Goal: Information Seeking & Learning: Learn about a topic

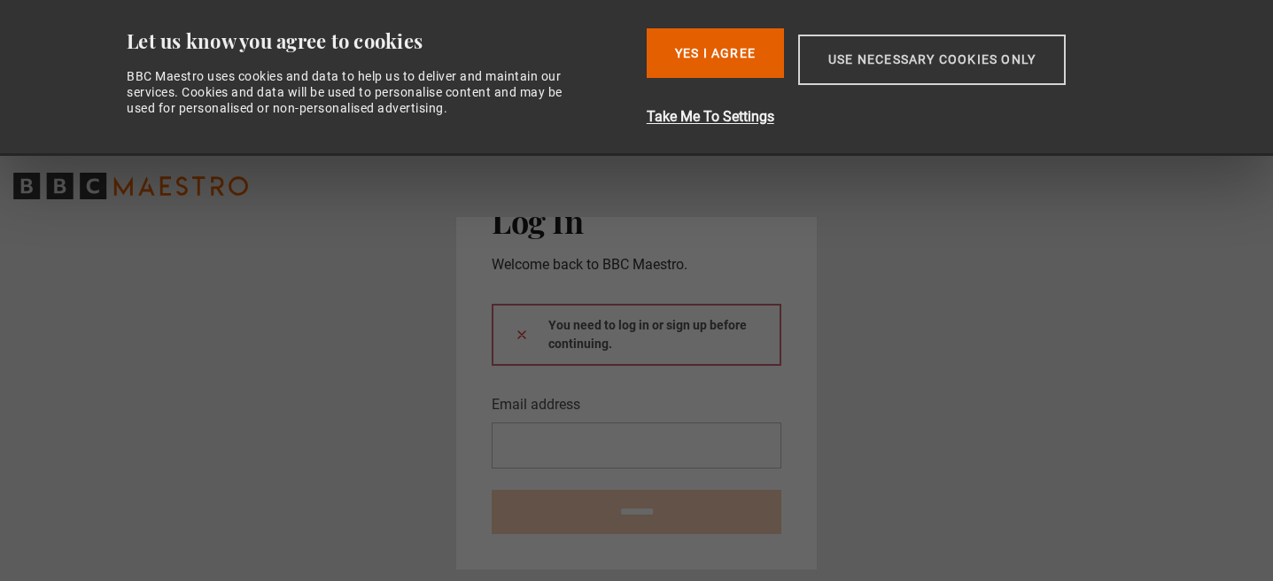
type input "**********"
click at [828, 68] on button "Use necessary cookies only" at bounding box center [932, 60] width 268 height 50
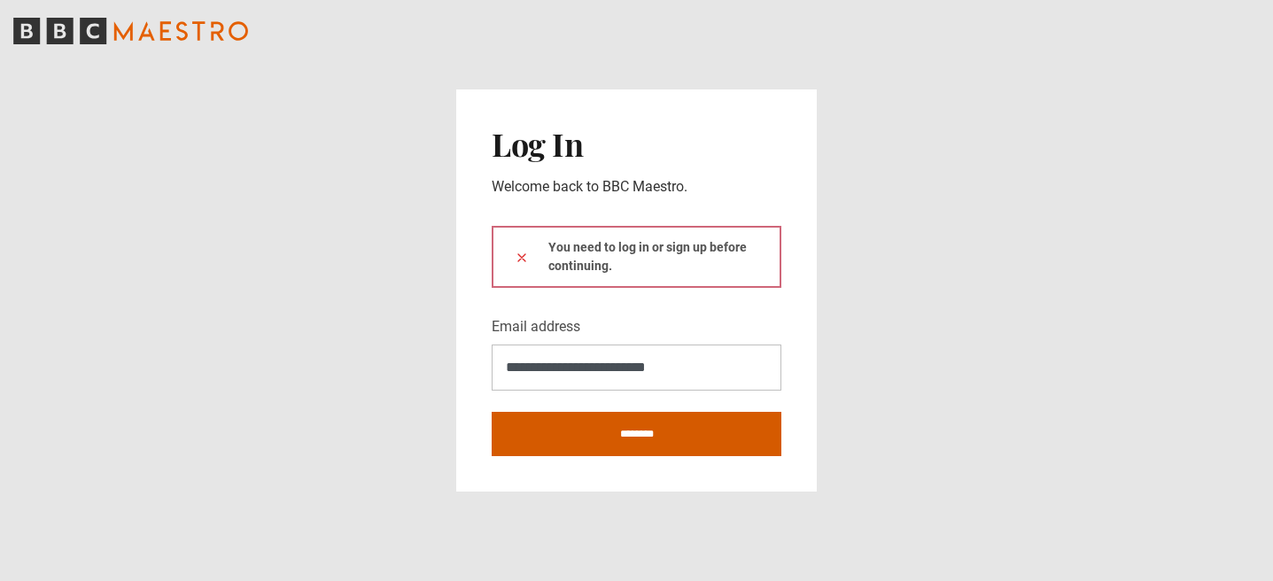
click at [542, 437] on input "********" at bounding box center [637, 434] width 290 height 44
type input "**********"
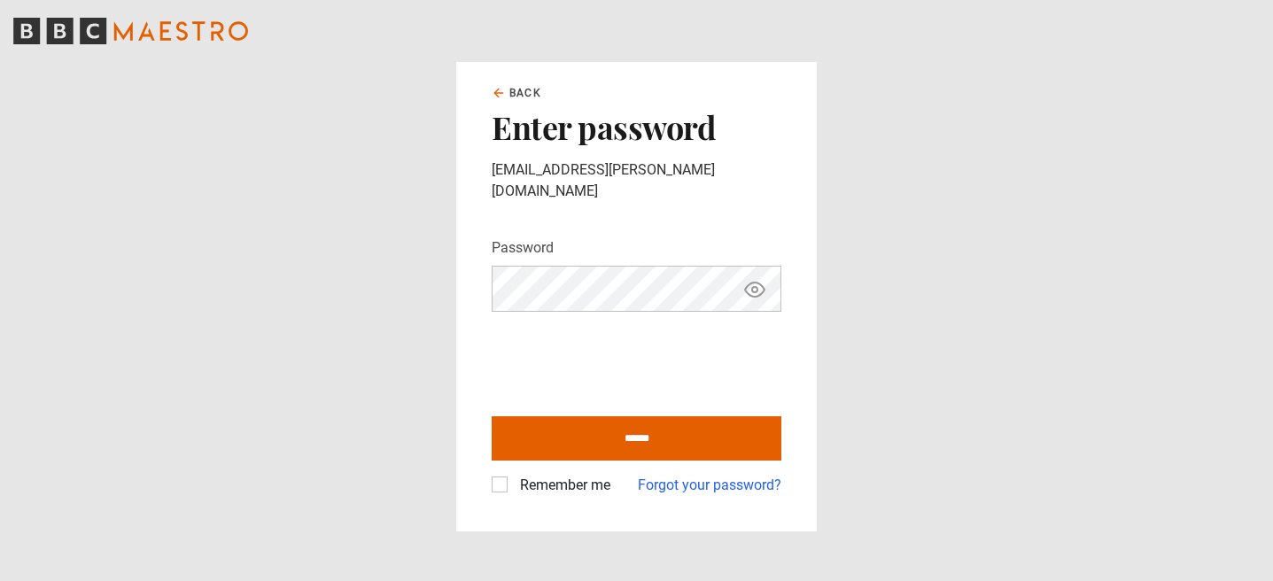
click at [579, 461] on div "Remember me Forgot your password?" at bounding box center [637, 478] width 290 height 35
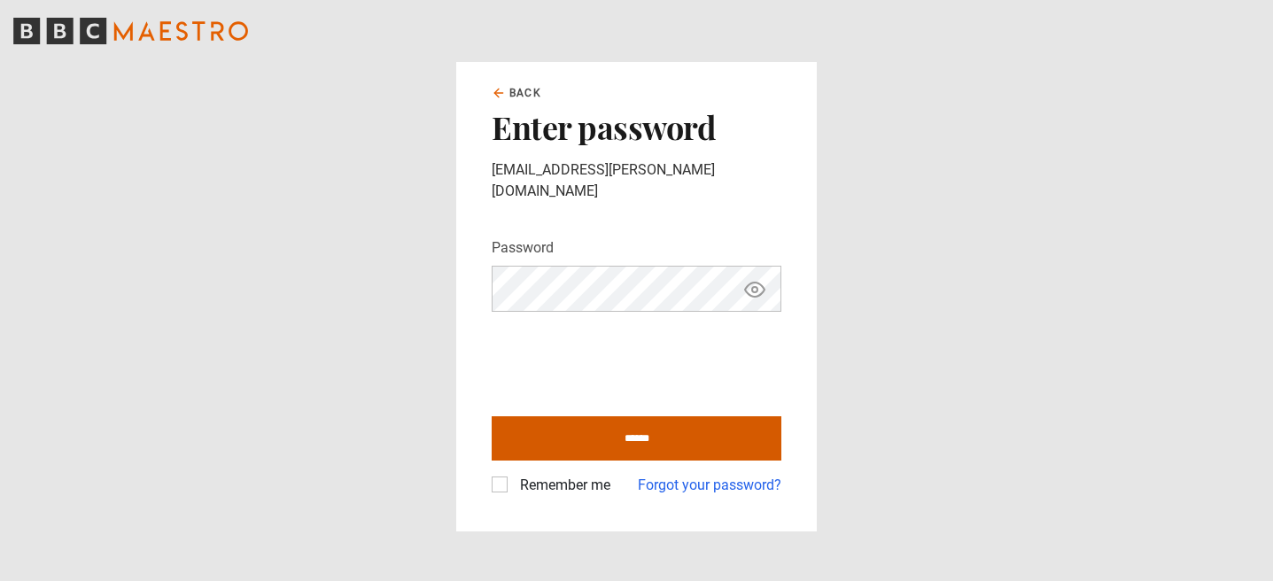
click at [574, 432] on input "******" at bounding box center [637, 438] width 290 height 44
type input "**********"
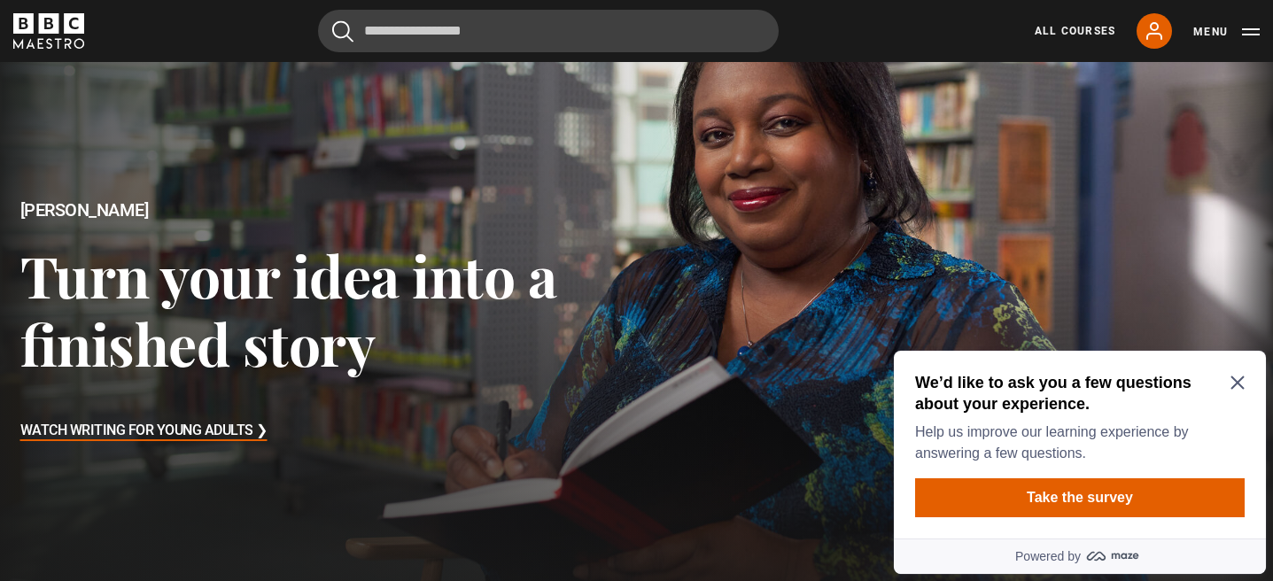
scroll to position [98, 0]
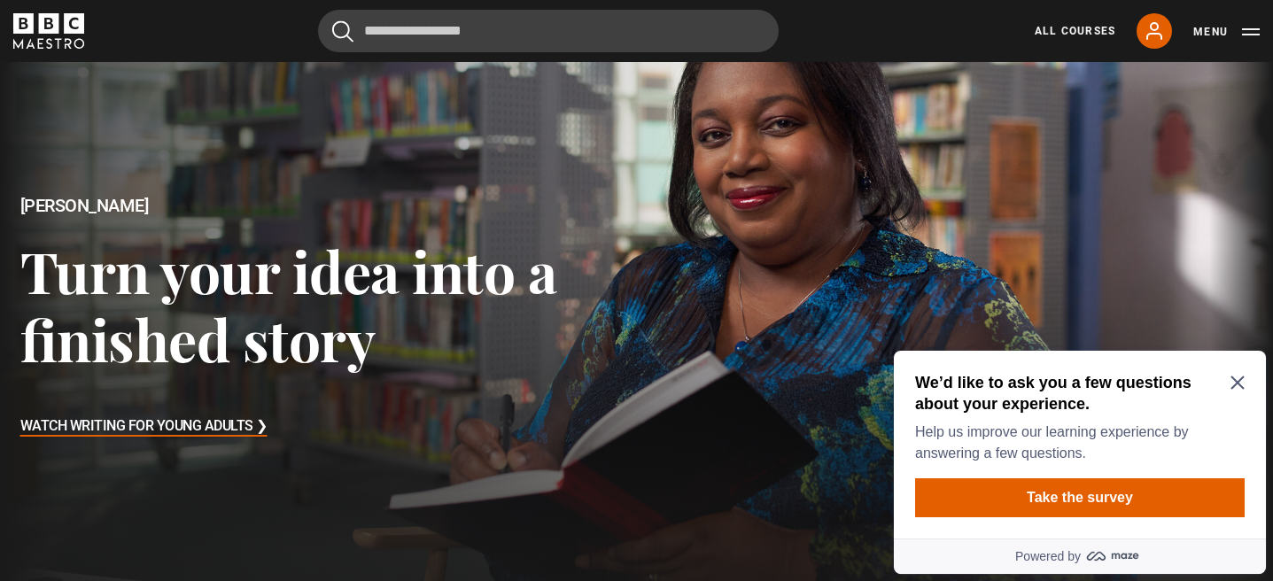
click at [1235, 377] on icon "Close Maze Prompt" at bounding box center [1237, 383] width 14 height 14
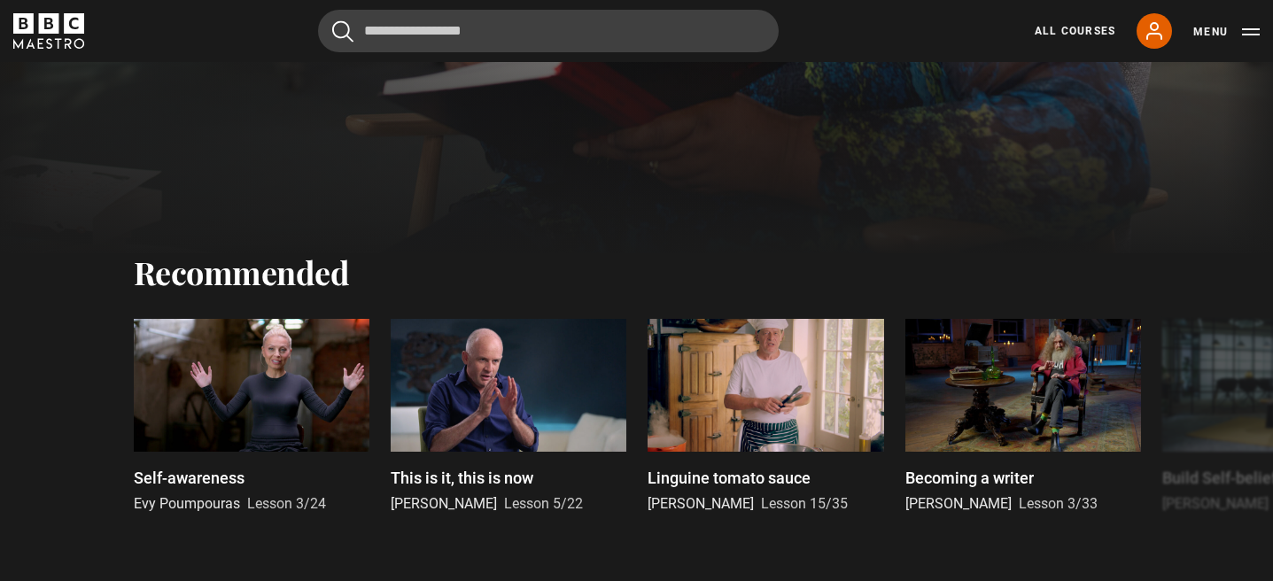
scroll to position [520, 0]
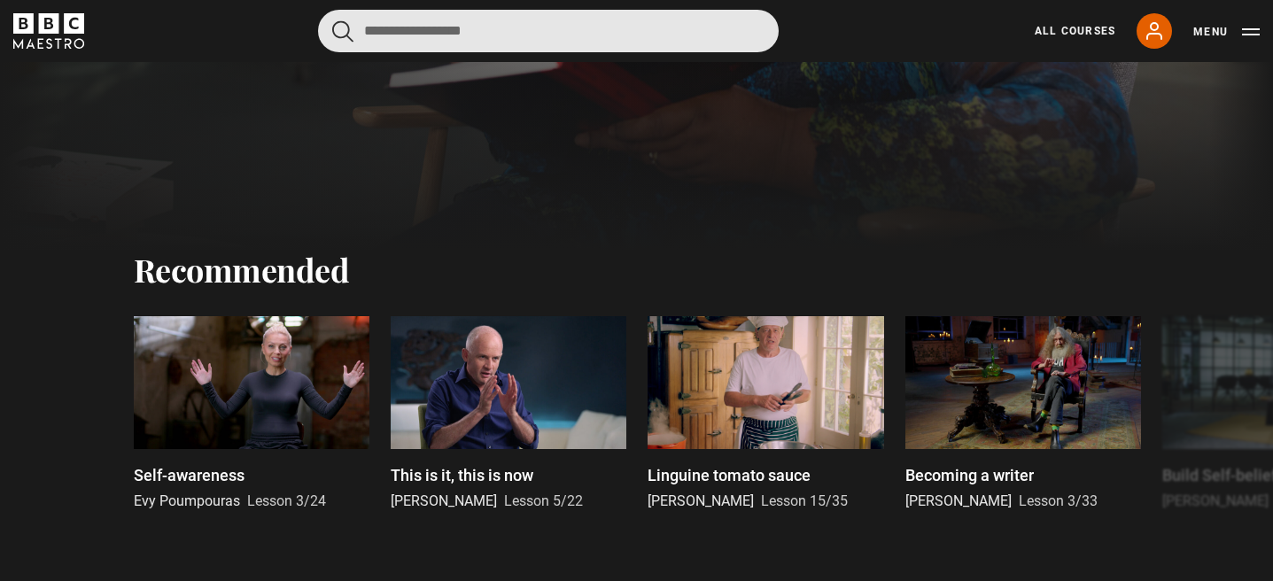
click at [516, 27] on input "Search" at bounding box center [548, 31] width 461 height 43
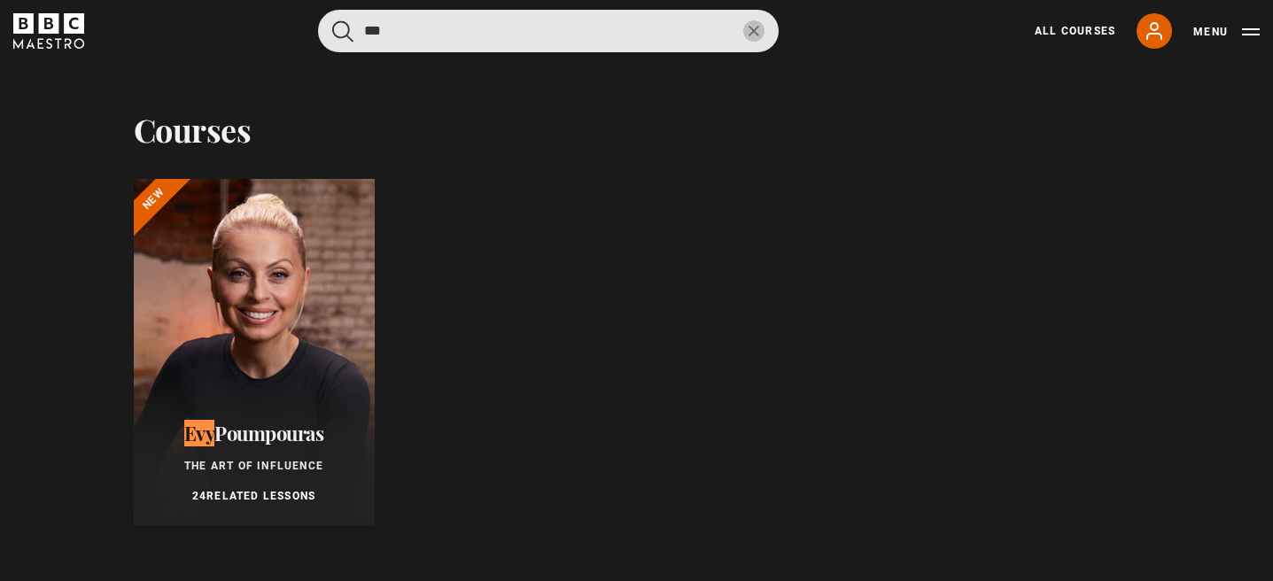
type input "***"
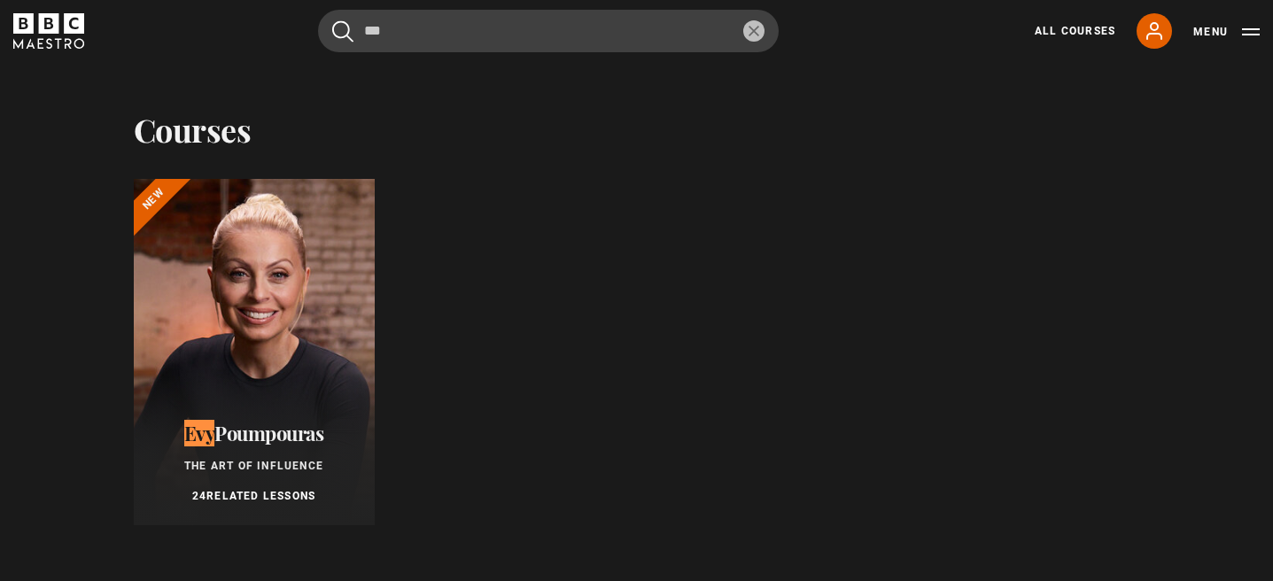
click at [242, 336] on div at bounding box center [254, 352] width 241 height 346
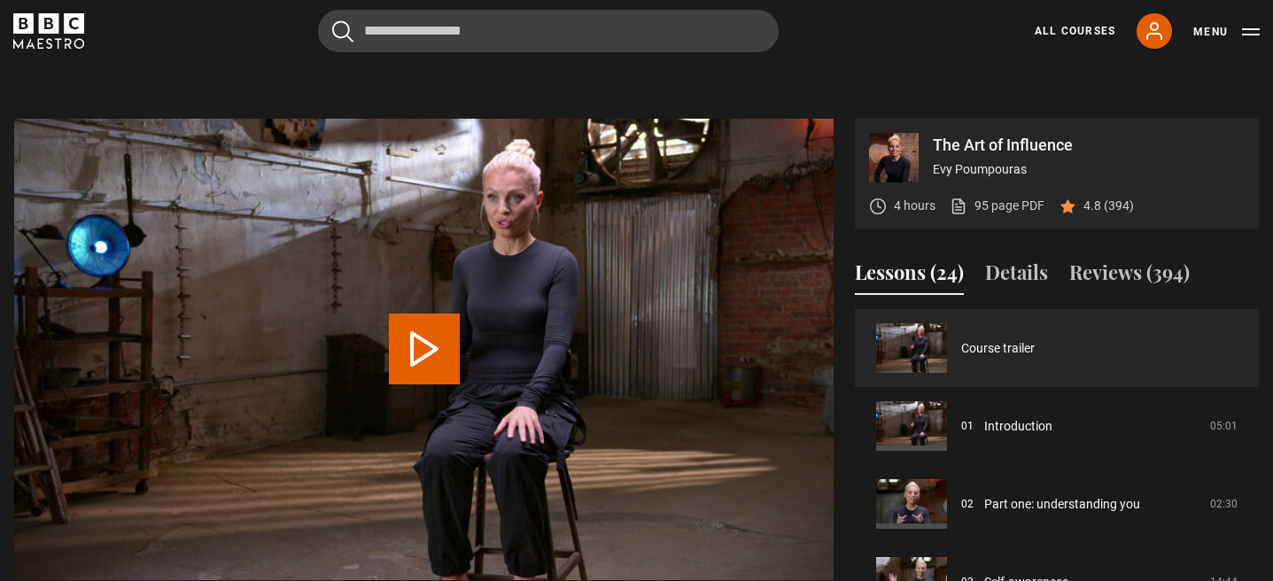
scroll to position [703, 0]
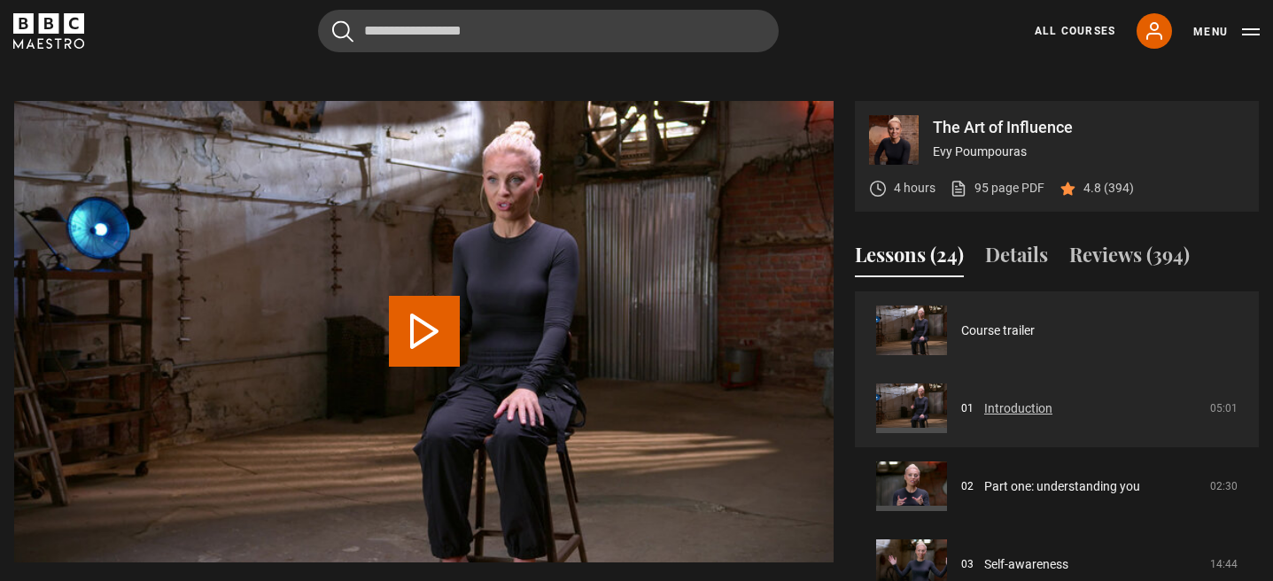
click at [1010, 409] on link "Introduction" at bounding box center [1018, 408] width 68 height 19
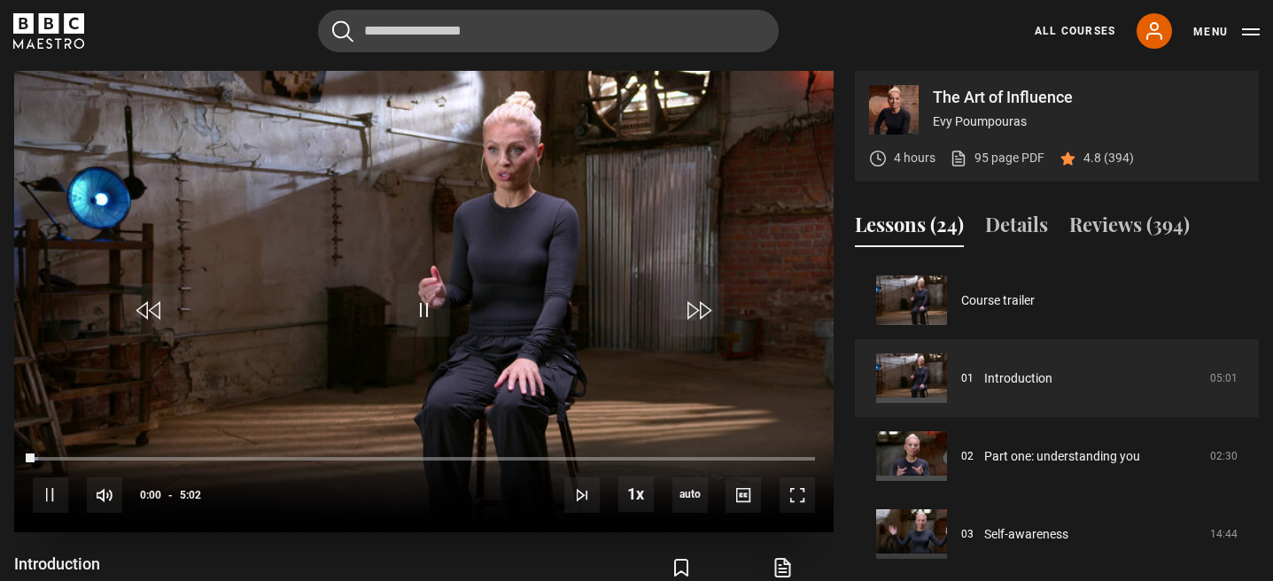
scroll to position [733, 0]
click at [637, 494] on span "Video Player" at bounding box center [635, 494] width 35 height 35
click at [731, 470] on span "English Captions" at bounding box center [747, 469] width 42 height 14
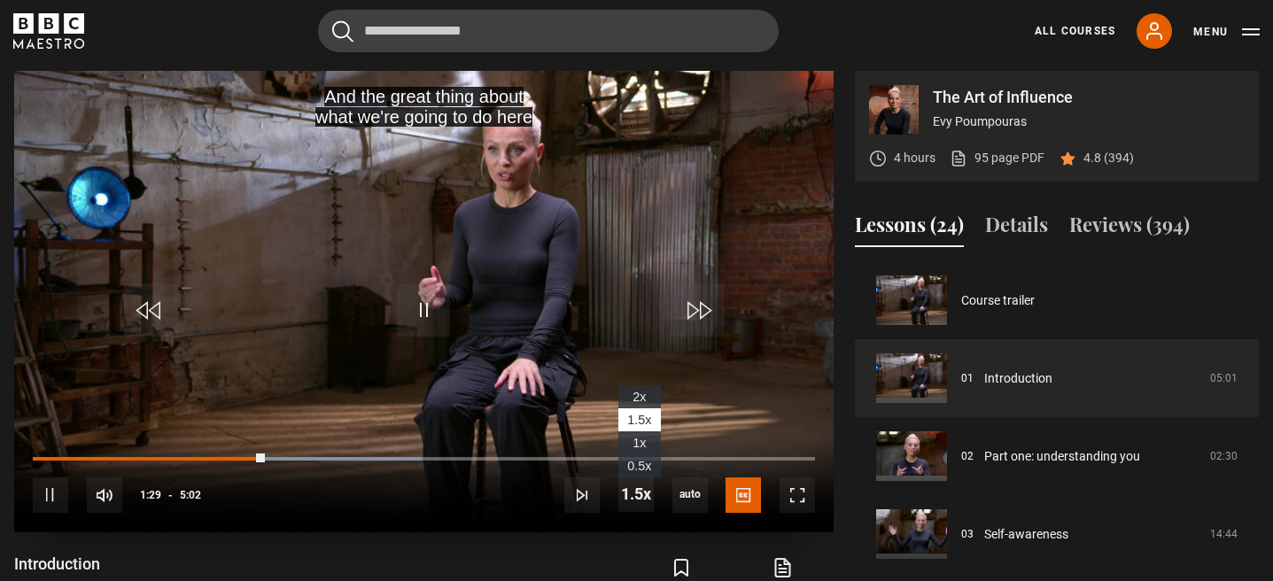
click at [651, 398] on li "2x" at bounding box center [639, 396] width 43 height 23
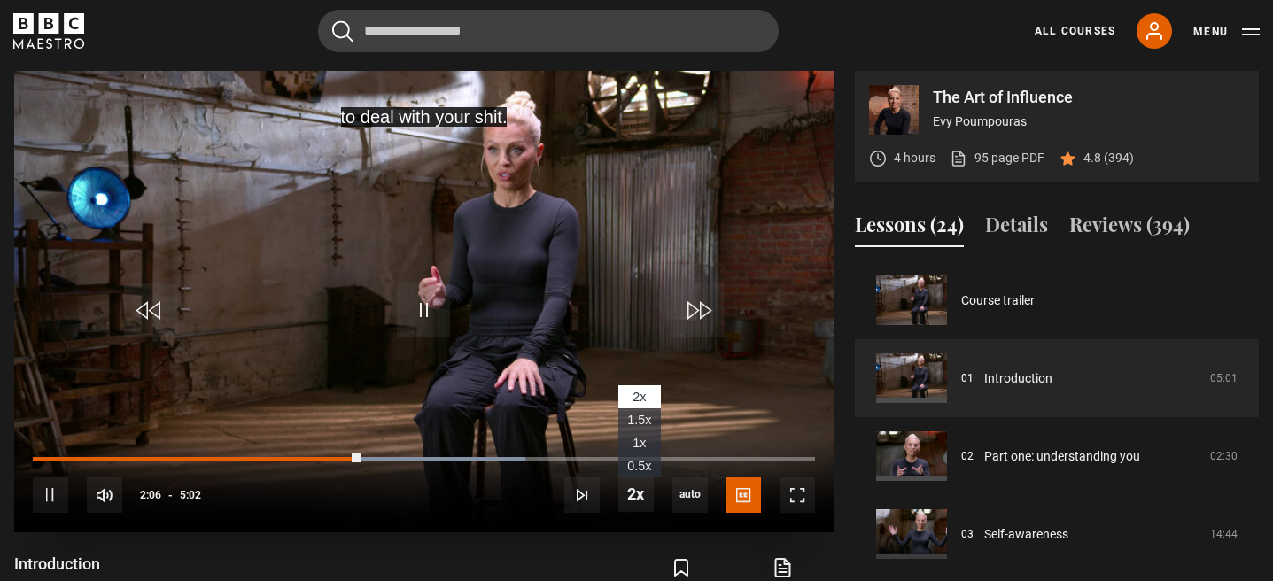
click at [642, 415] on span "1.5x" at bounding box center [639, 420] width 24 height 14
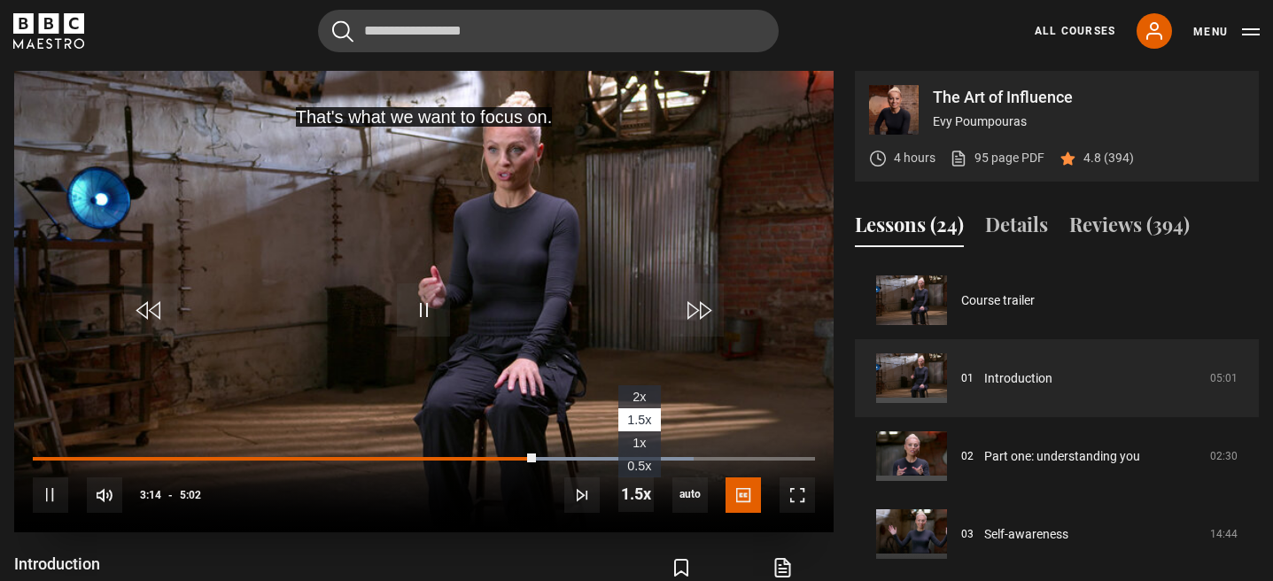
click at [643, 392] on span "2x" at bounding box center [638, 397] width 13 height 14
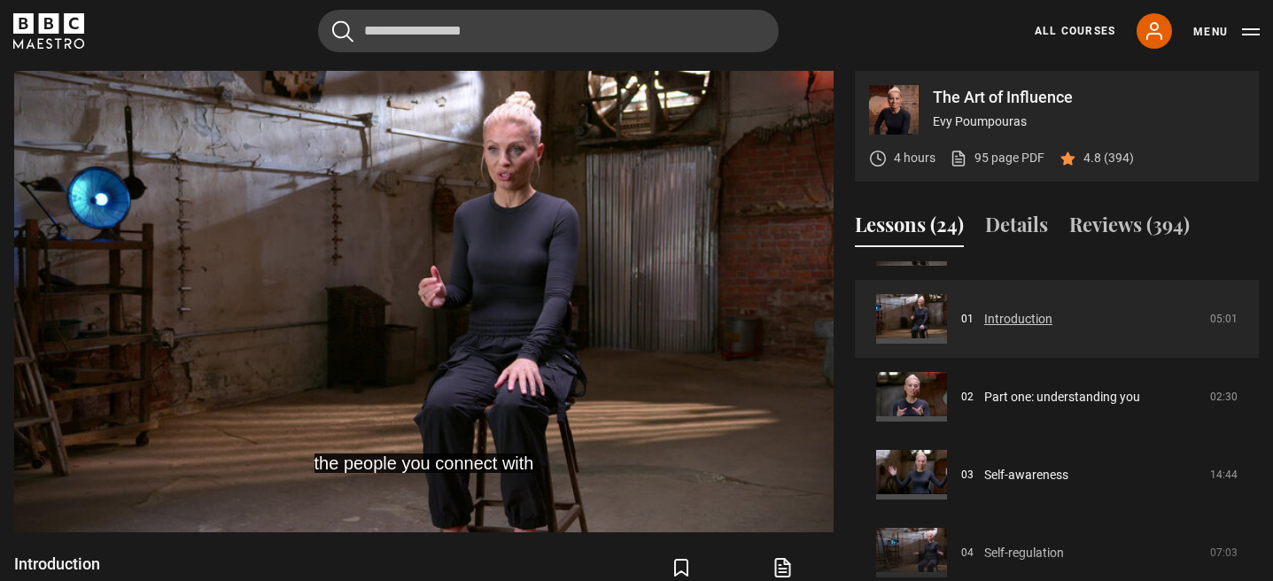
scroll to position [64, 0]
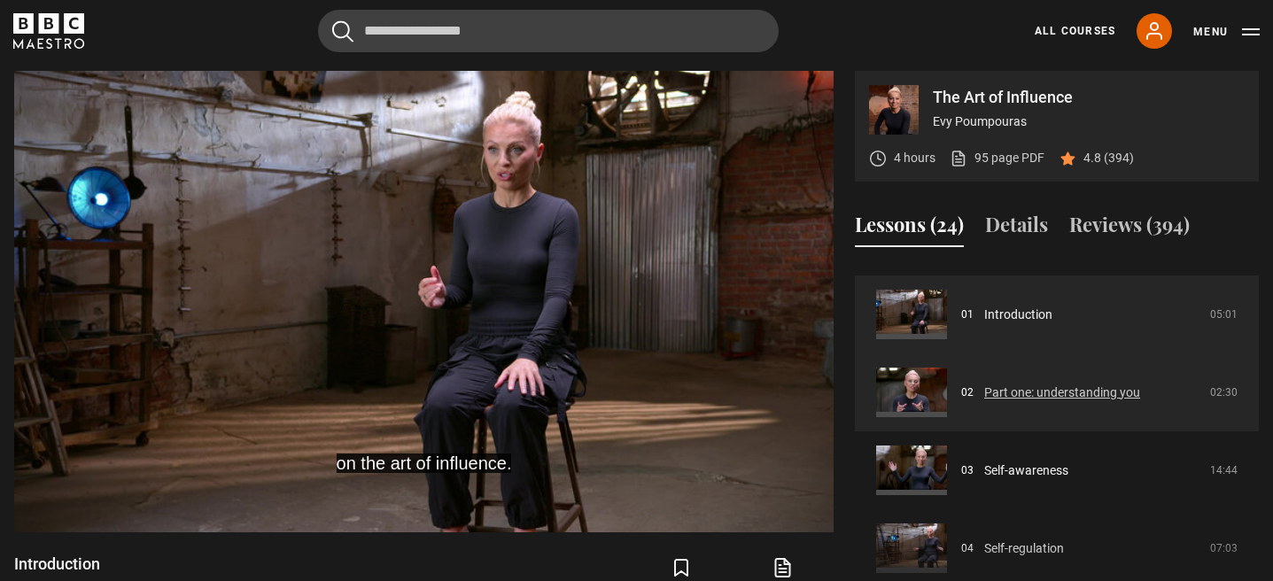
click at [1049, 395] on link "Part one: understanding you" at bounding box center [1062, 393] width 156 height 19
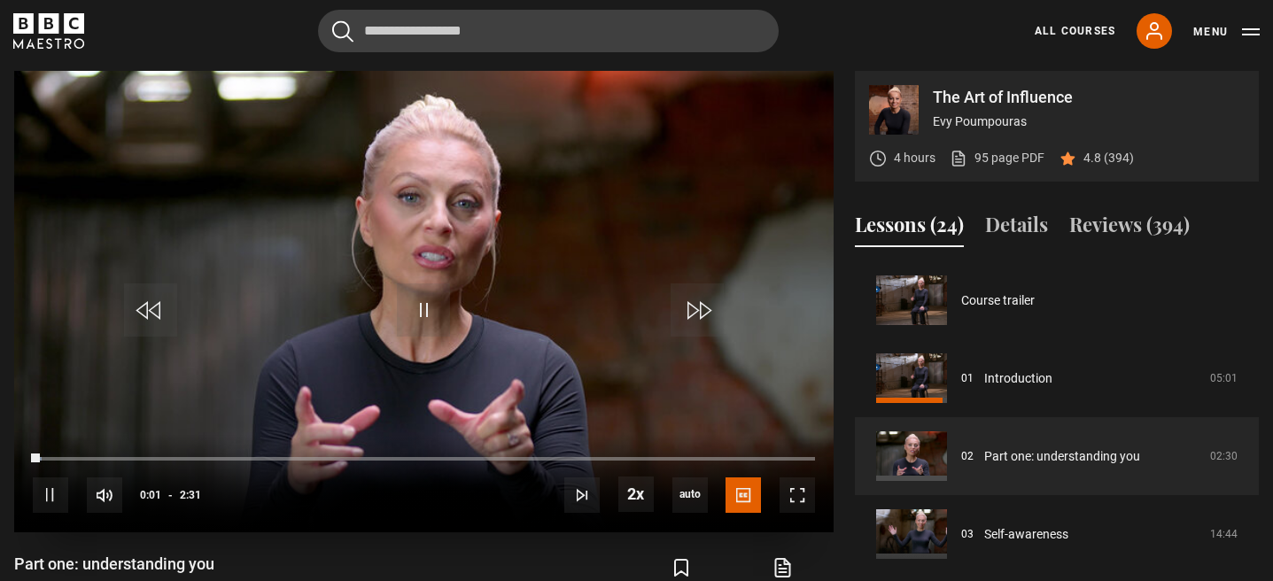
scroll to position [78, 0]
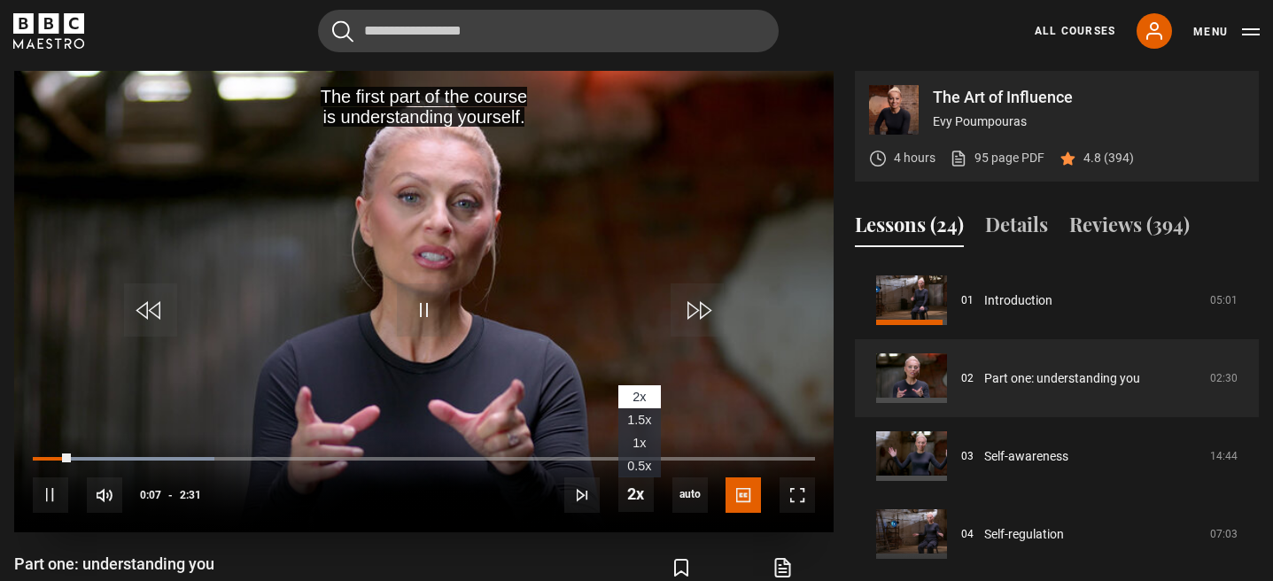
click at [648, 415] on span "1.5x" at bounding box center [639, 420] width 24 height 14
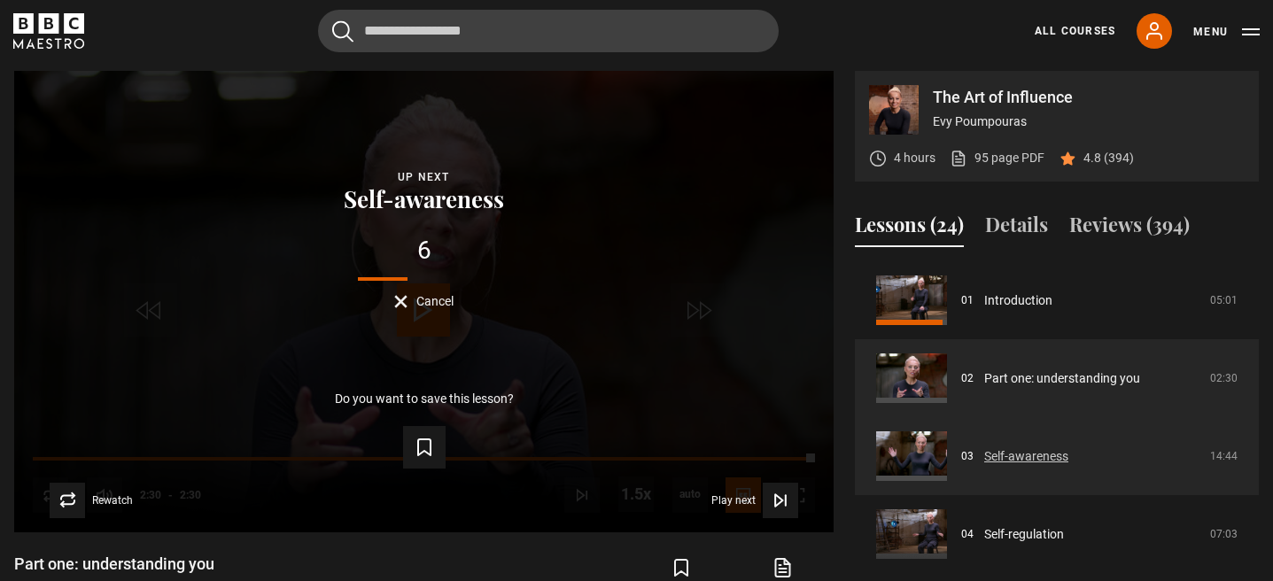
click at [1045, 454] on link "Self-awareness" at bounding box center [1026, 456] width 84 height 19
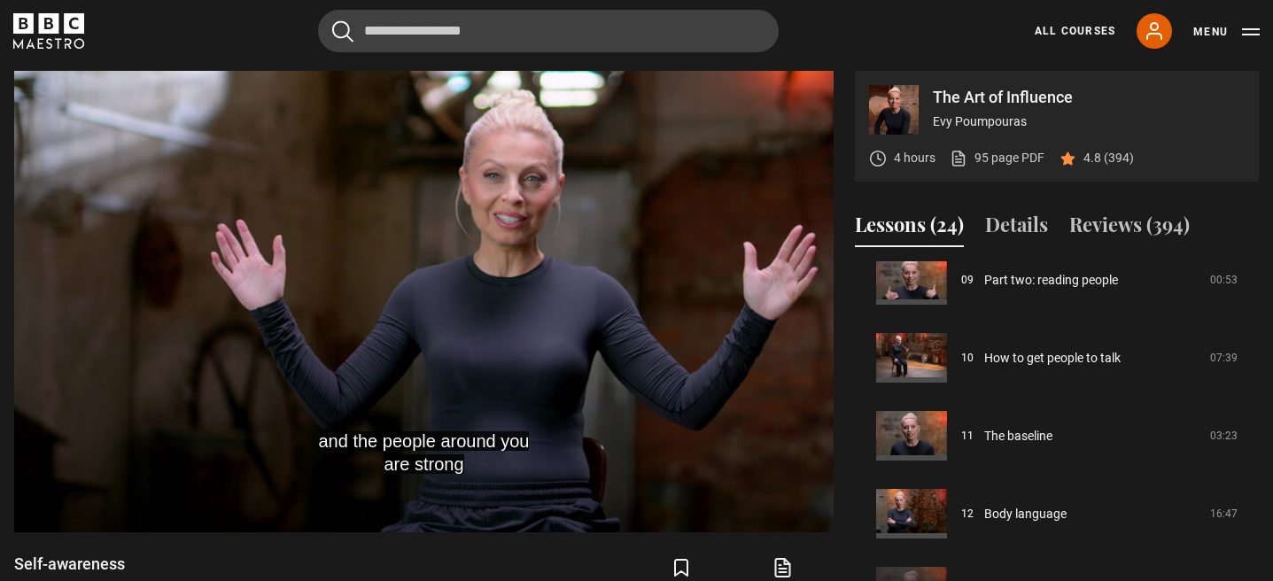
scroll to position [732, 0]
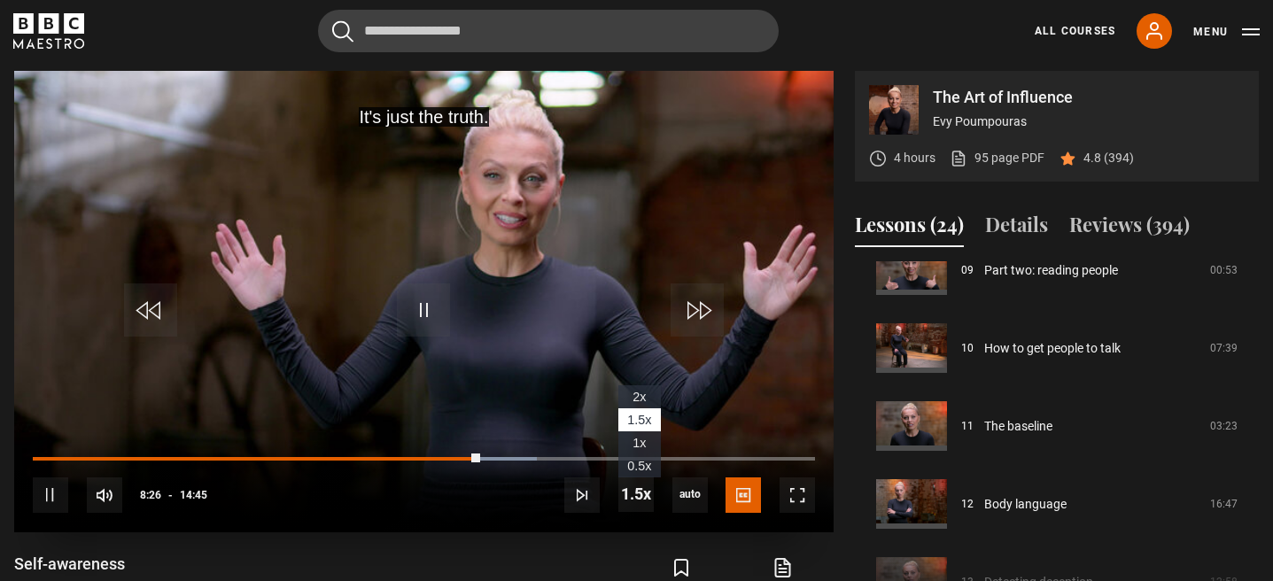
click at [639, 394] on span "2x" at bounding box center [638, 397] width 13 height 14
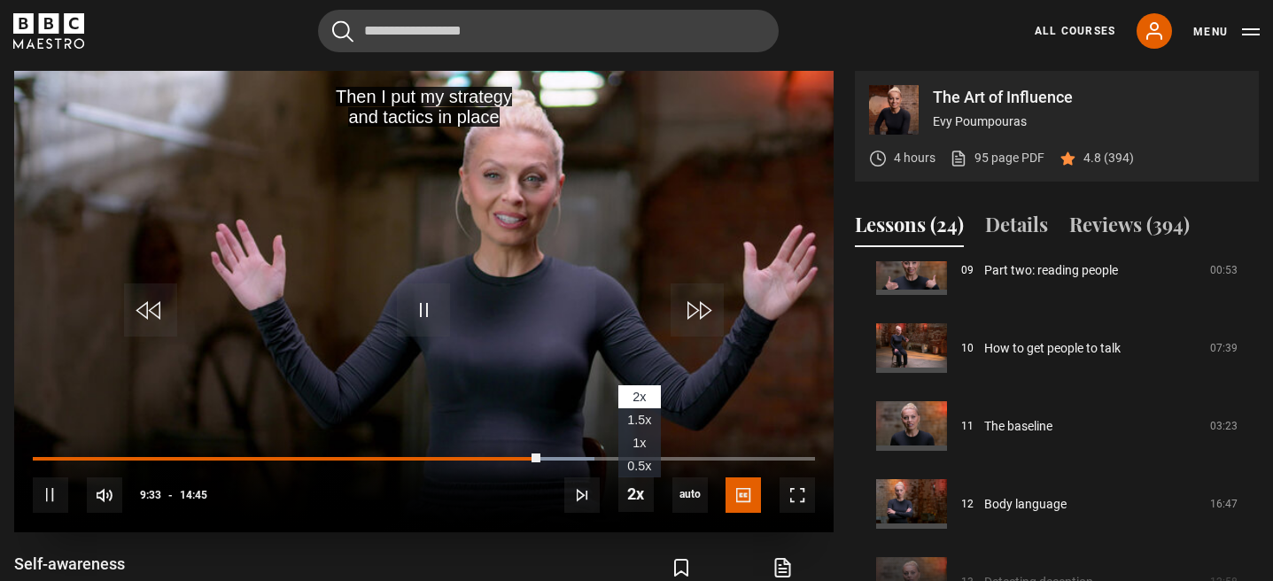
click at [637, 415] on span "1.5x" at bounding box center [639, 420] width 24 height 14
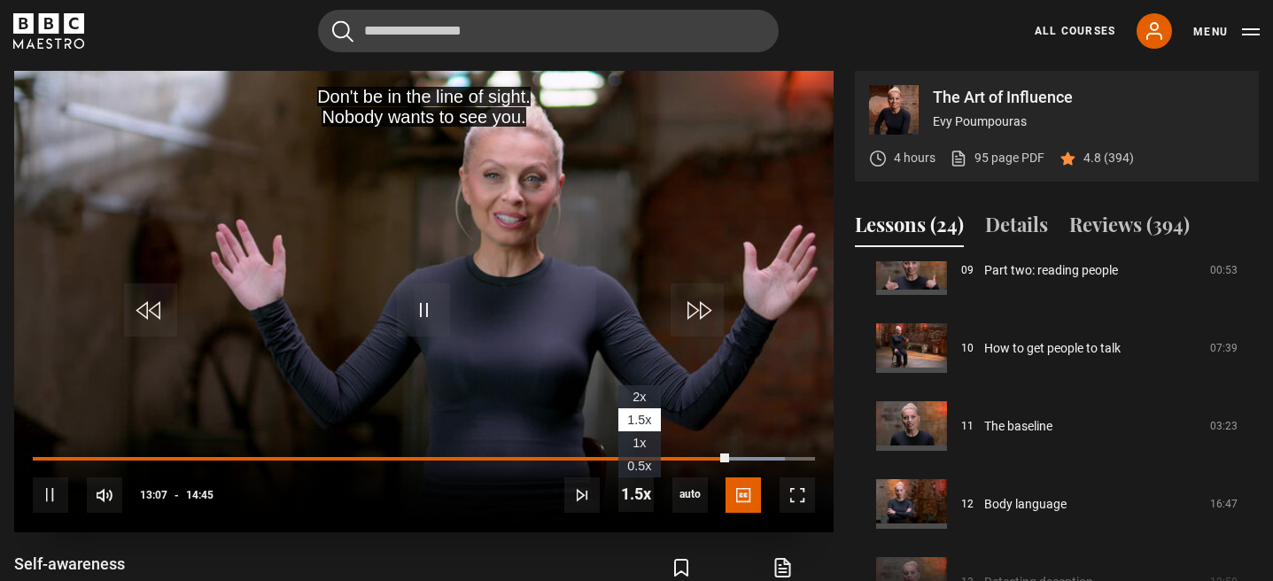
click at [637, 445] on span "1x" at bounding box center [638, 443] width 13 height 14
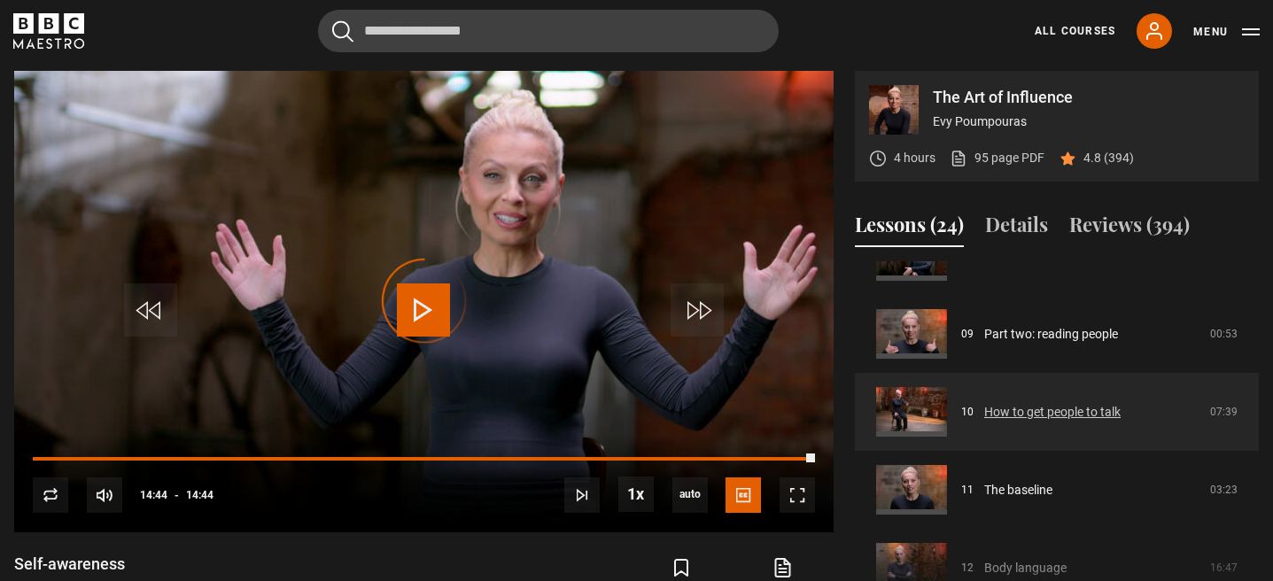
scroll to position [686, 0]
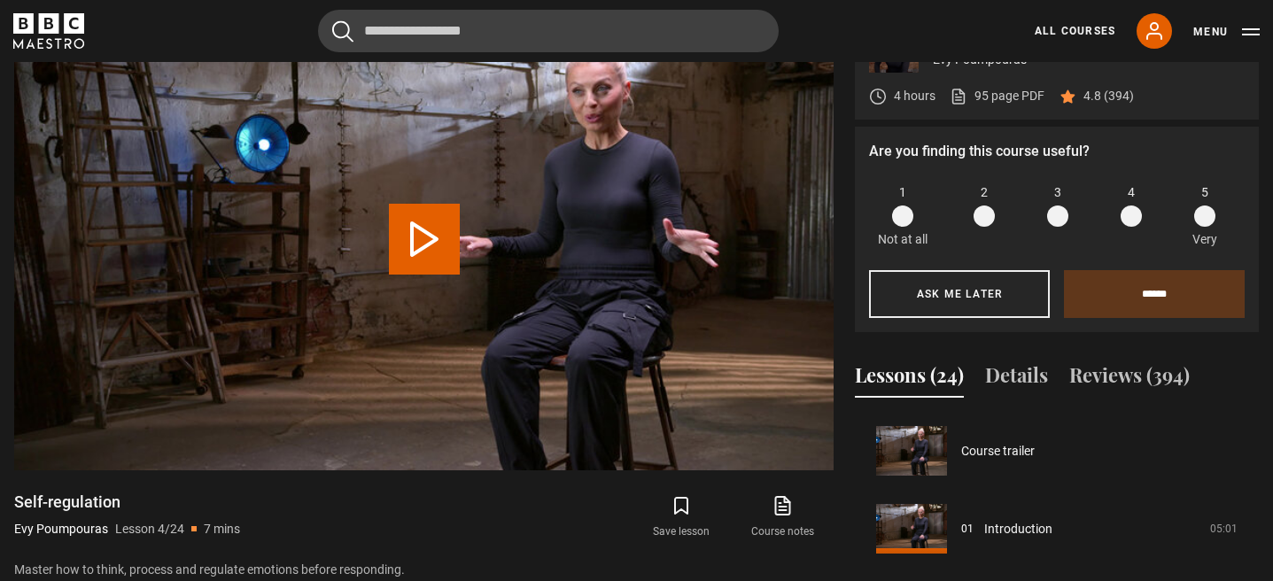
scroll to position [234, 0]
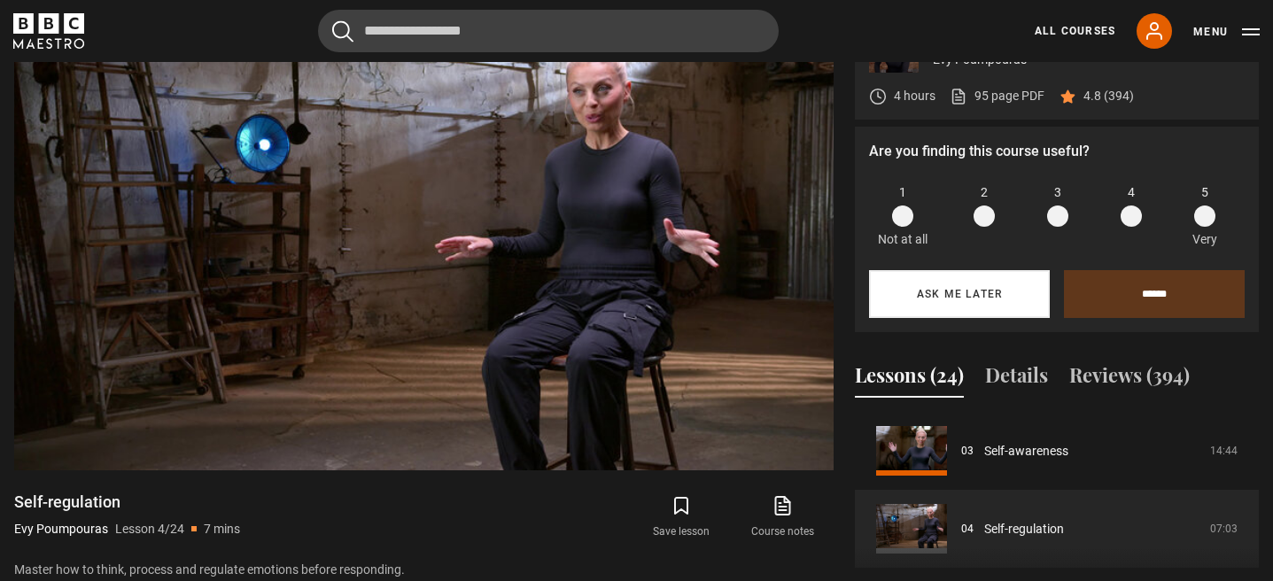
click at [980, 293] on button "Ask me later" at bounding box center [959, 294] width 181 height 48
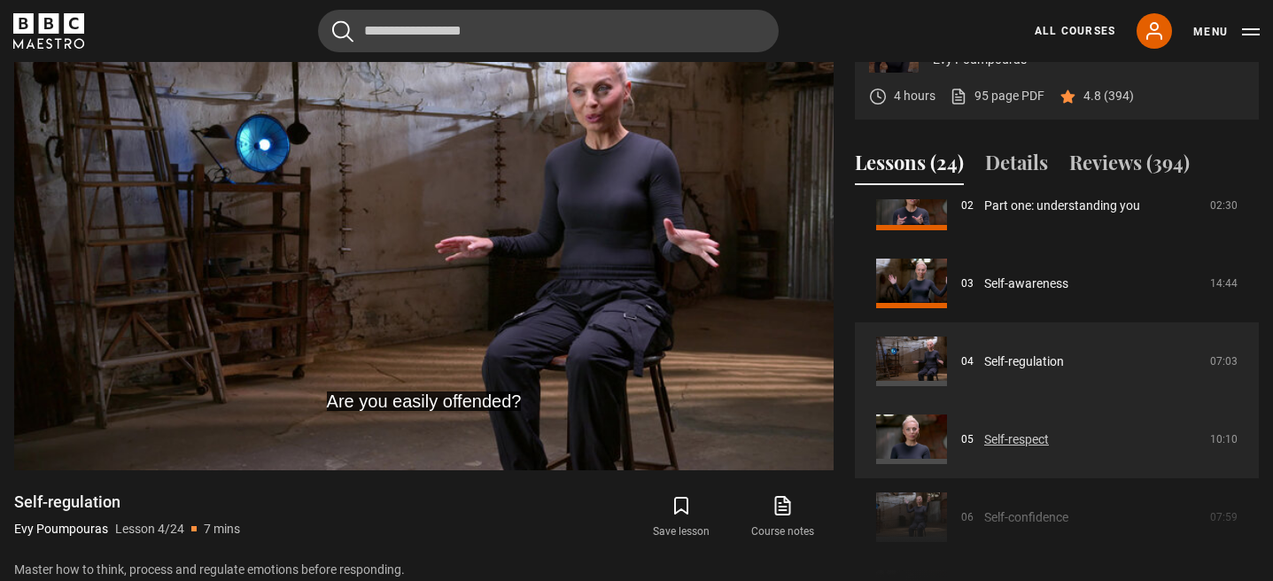
scroll to position [206, 0]
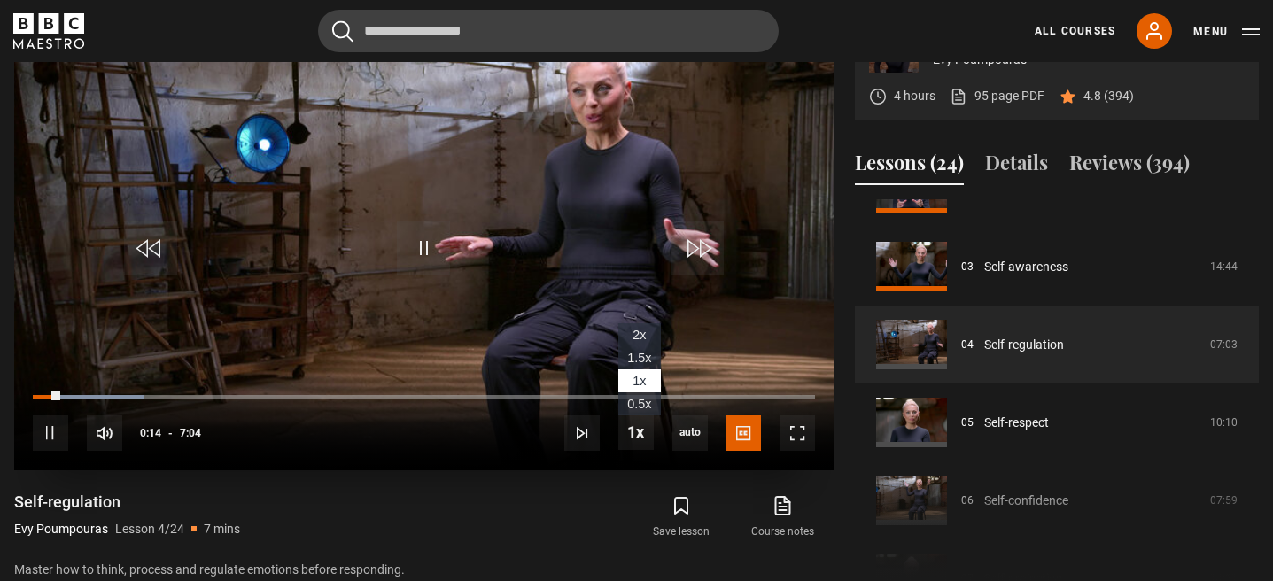
click at [650, 356] on span "1.5x" at bounding box center [639, 358] width 24 height 14
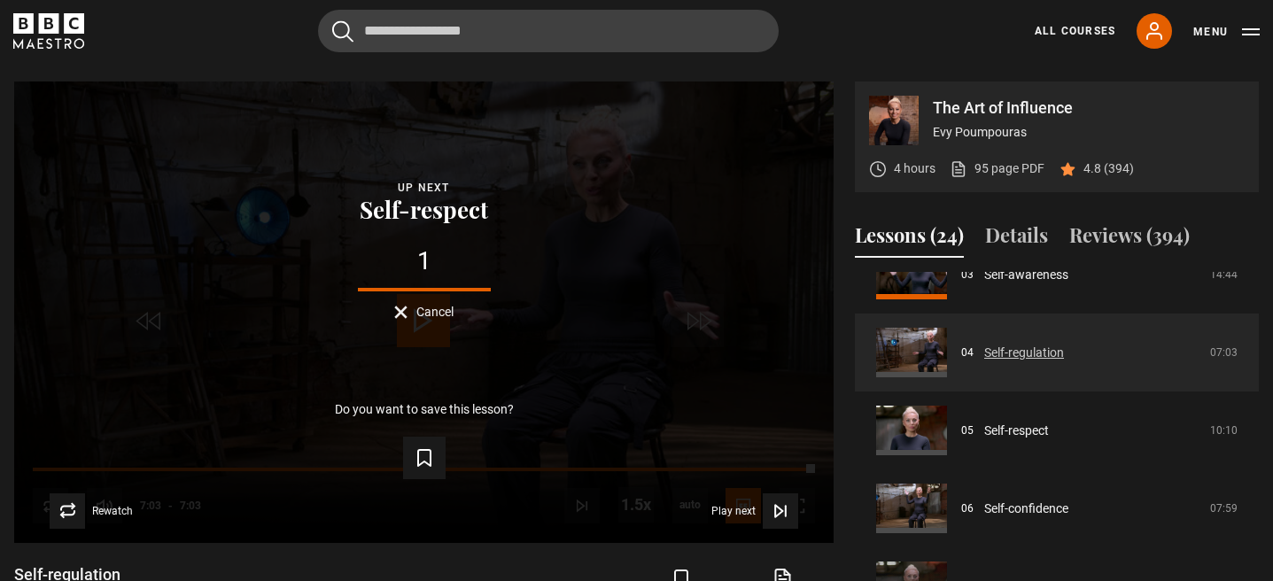
scroll to position [297, 0]
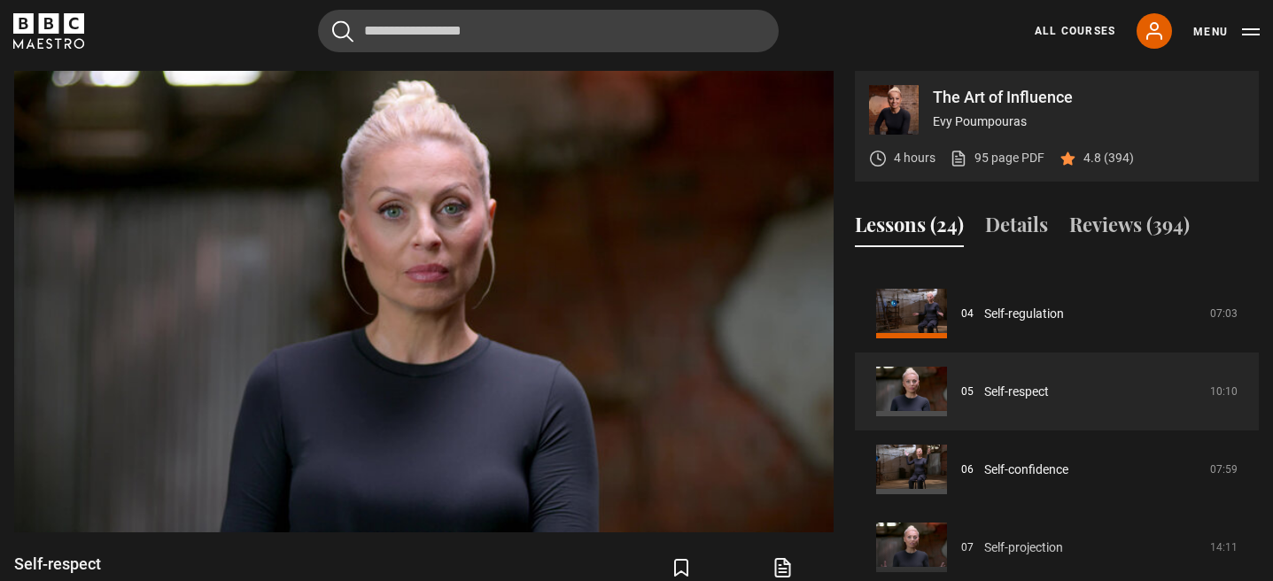
scroll to position [299, 0]
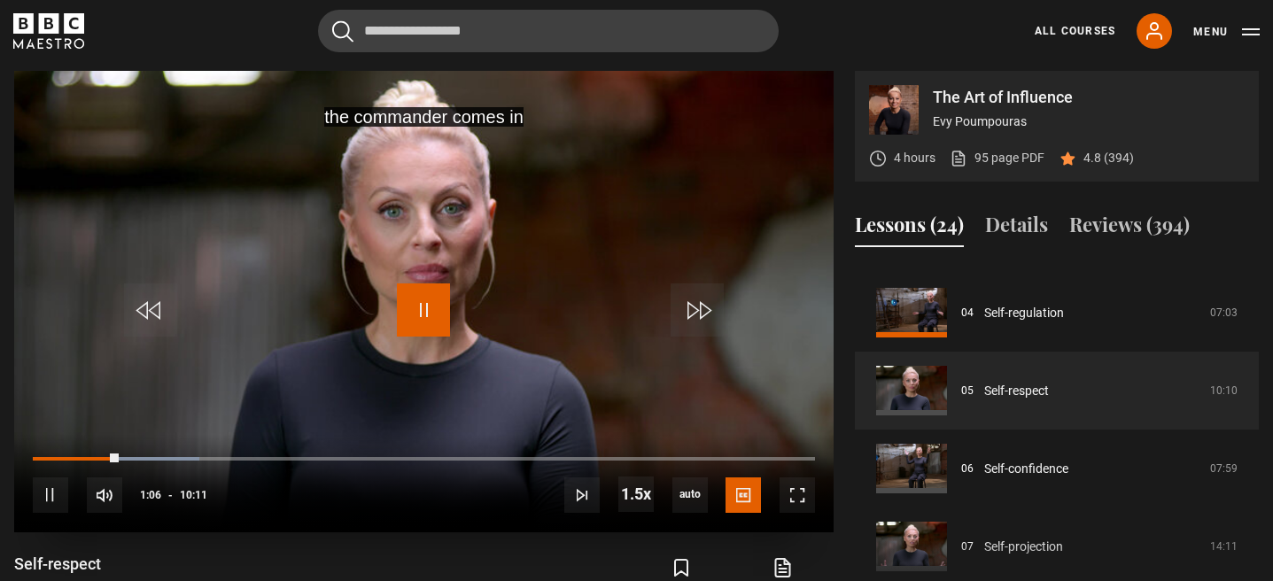
click at [421, 310] on span "Video Player" at bounding box center [423, 309] width 53 height 53
